Goal: Transaction & Acquisition: Purchase product/service

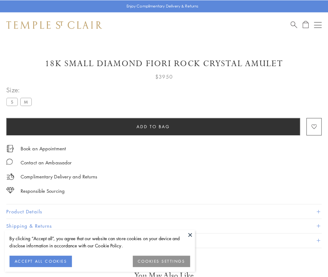
scroll to position [0, 0]
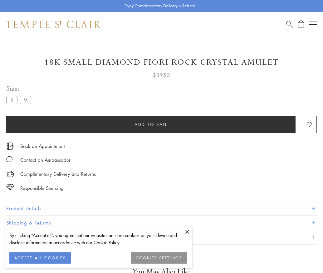
click at [151, 124] on span "Add to bag" at bounding box center [151, 124] width 33 height 7
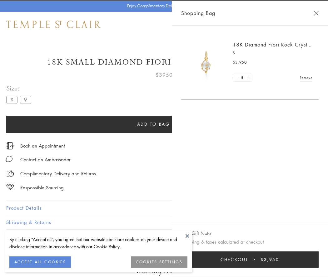
click at [248, 260] on span "Checkout" at bounding box center [234, 259] width 28 height 7
